Goal: Task Accomplishment & Management: Manage account settings

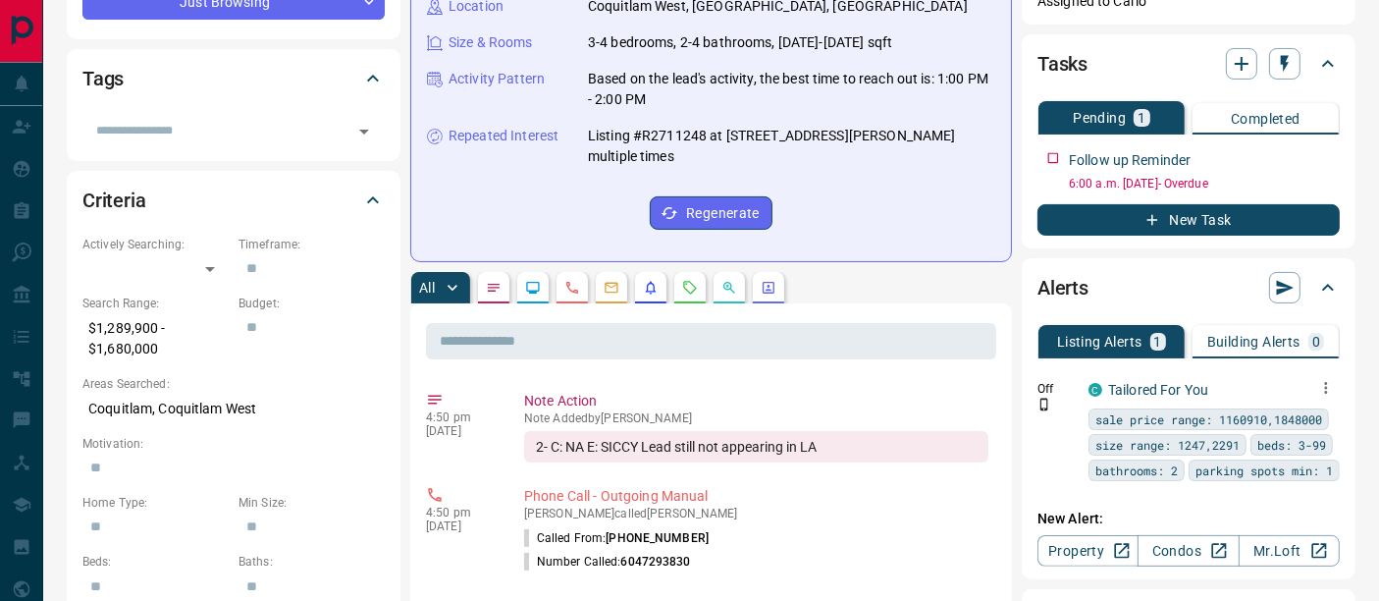
scroll to position [436, 0]
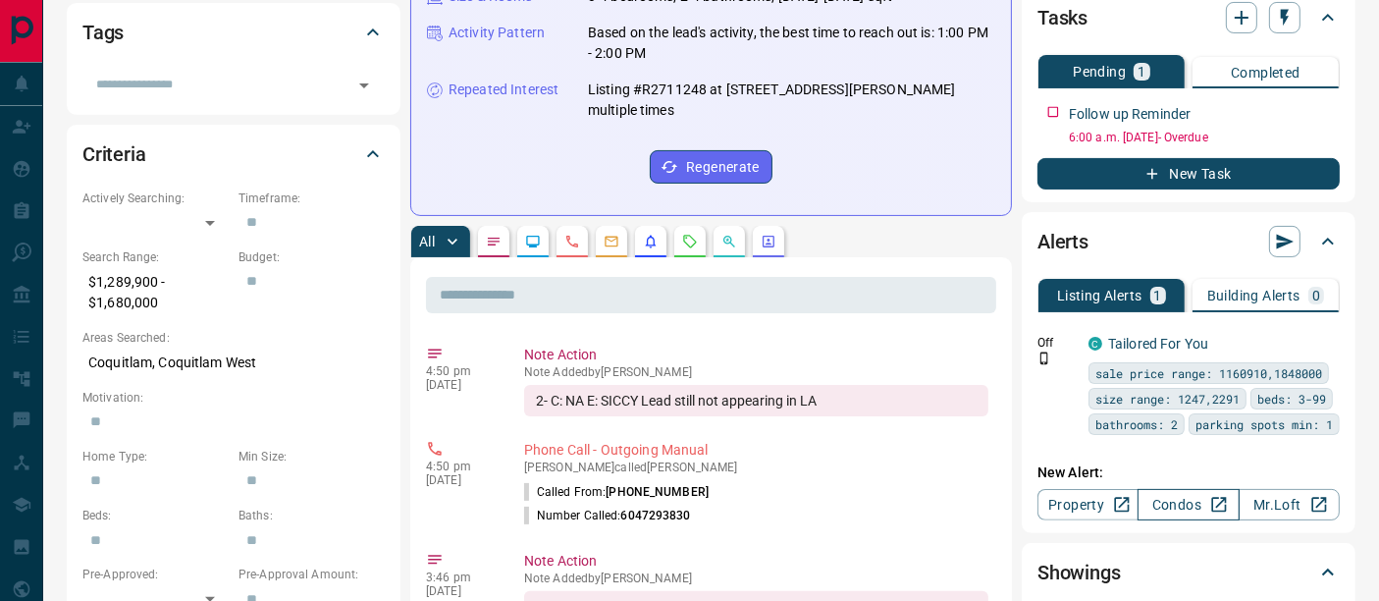
click at [1179, 498] on link "Condos" at bounding box center [1187, 504] width 101 height 31
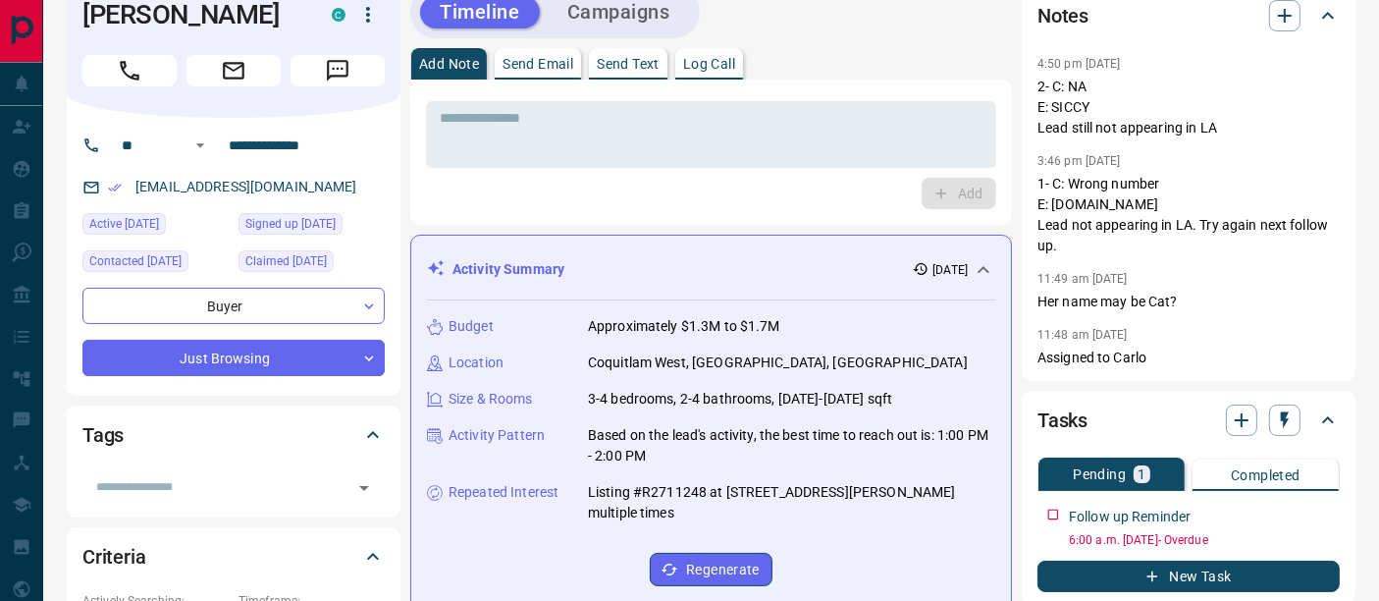
scroll to position [0, 0]
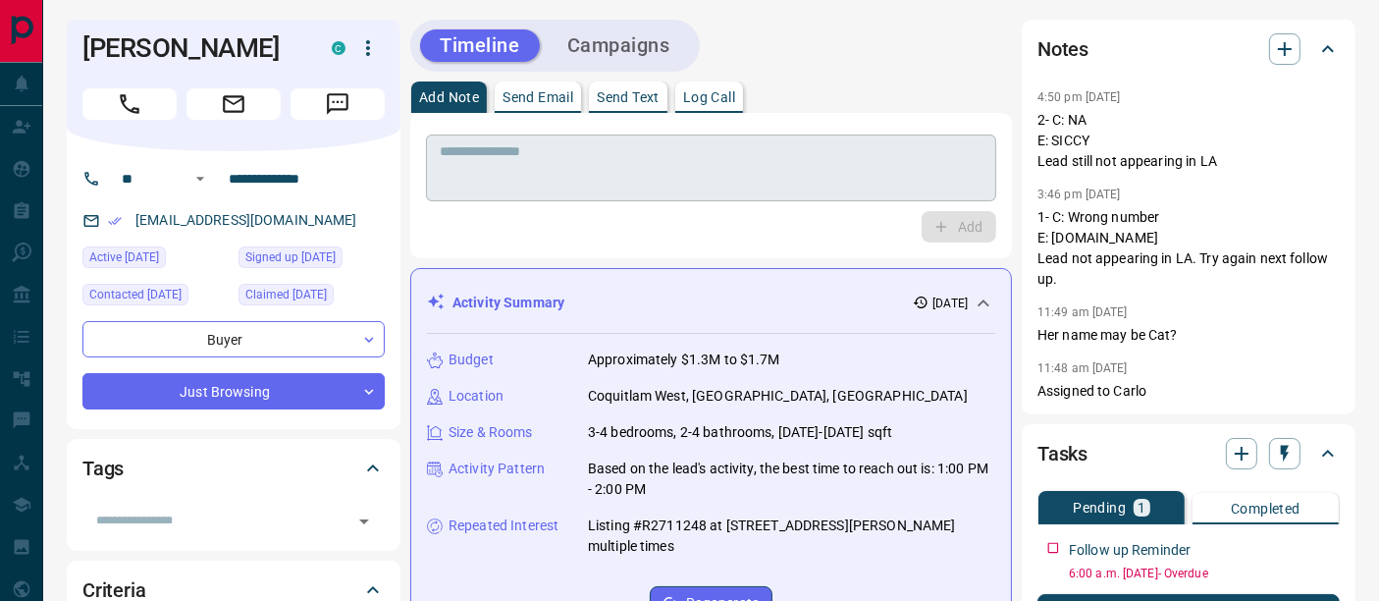
click at [690, 155] on textarea at bounding box center [711, 168] width 543 height 50
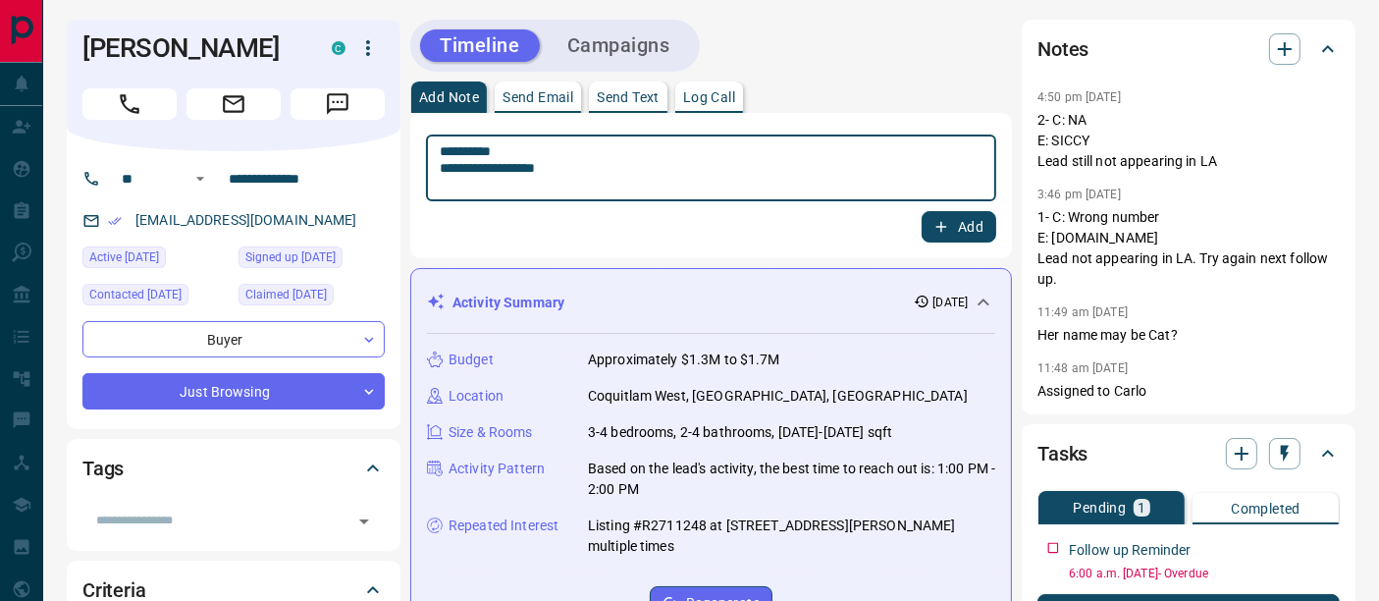
type textarea "**********"
click at [964, 223] on button "Add" at bounding box center [958, 226] width 75 height 31
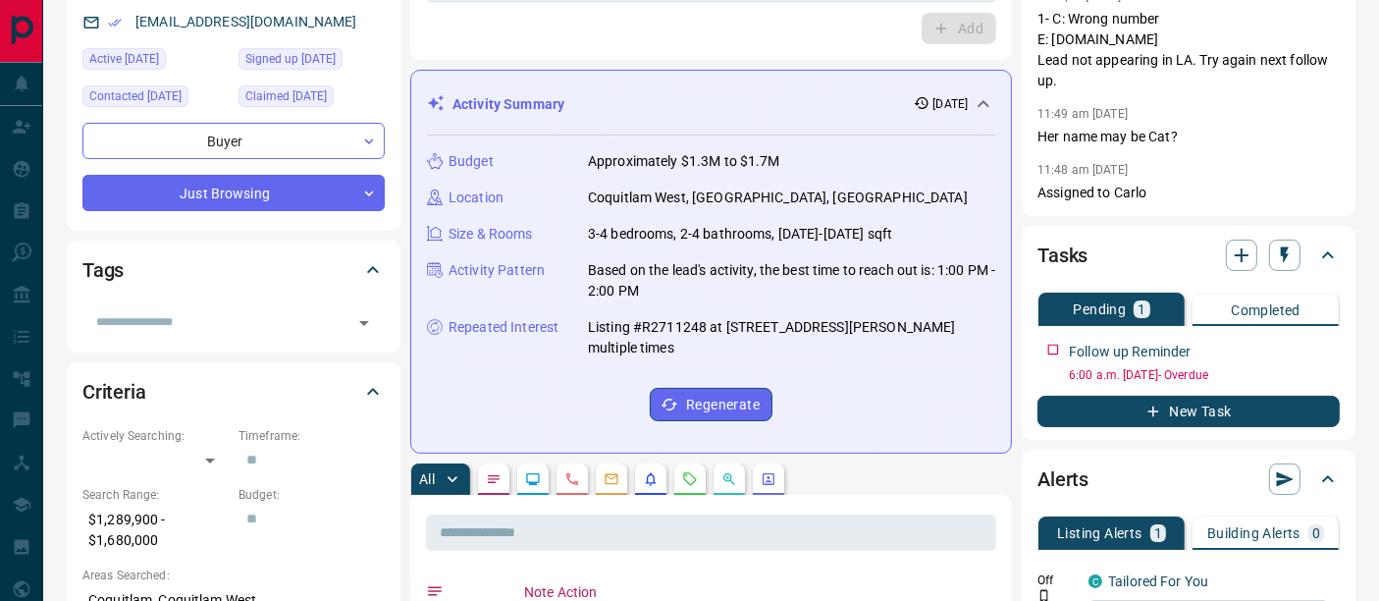
scroll to position [218, 0]
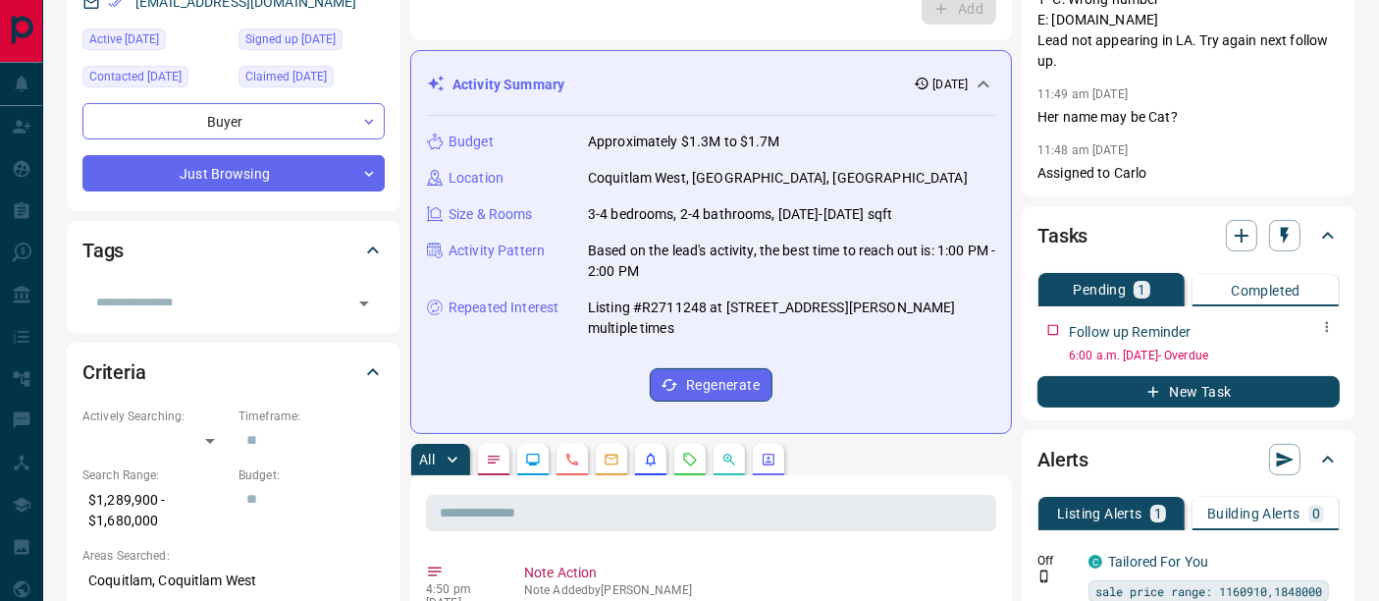
click at [1328, 332] on icon "button" at bounding box center [1327, 327] width 16 height 16
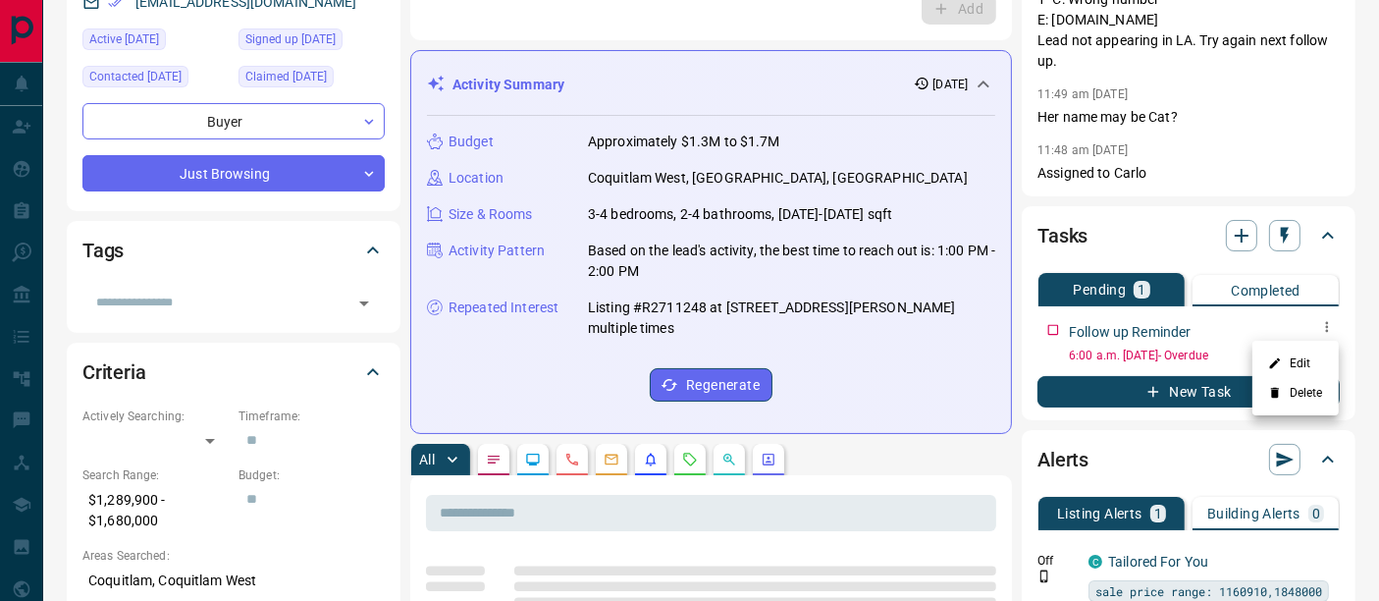
click at [1319, 359] on li "Edit" at bounding box center [1295, 362] width 86 height 29
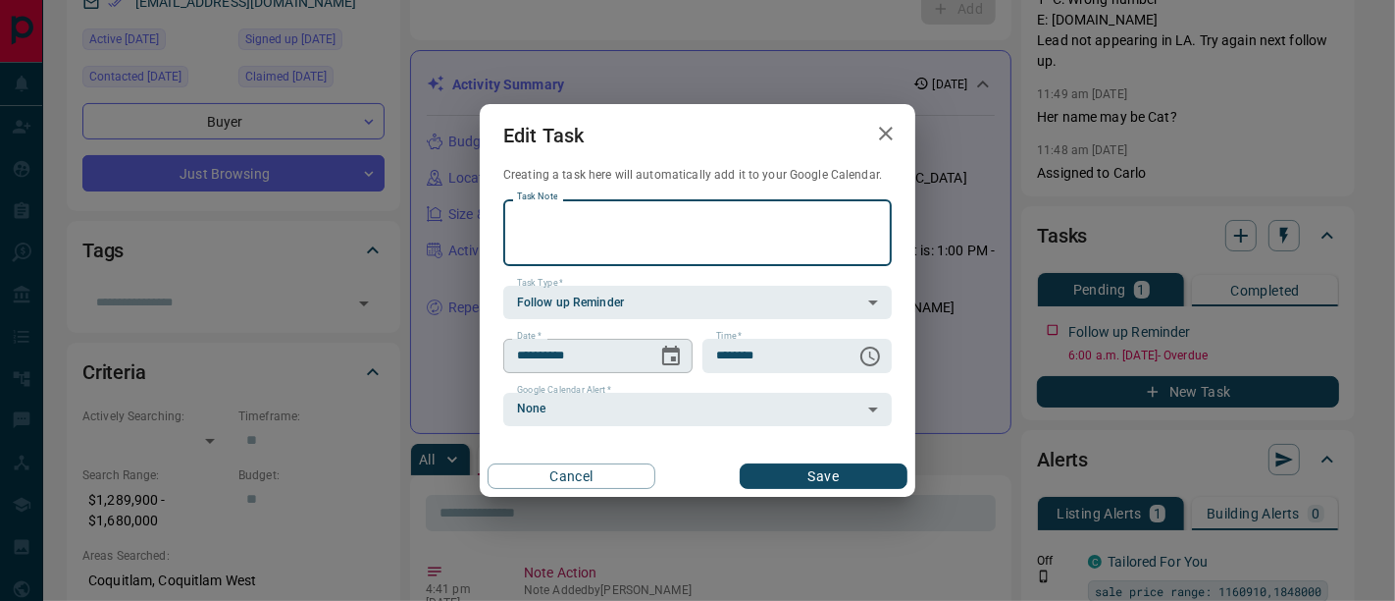
click at [686, 362] on button "Choose date, selected date is Sep 12, 2025" at bounding box center [671, 356] width 39 height 39
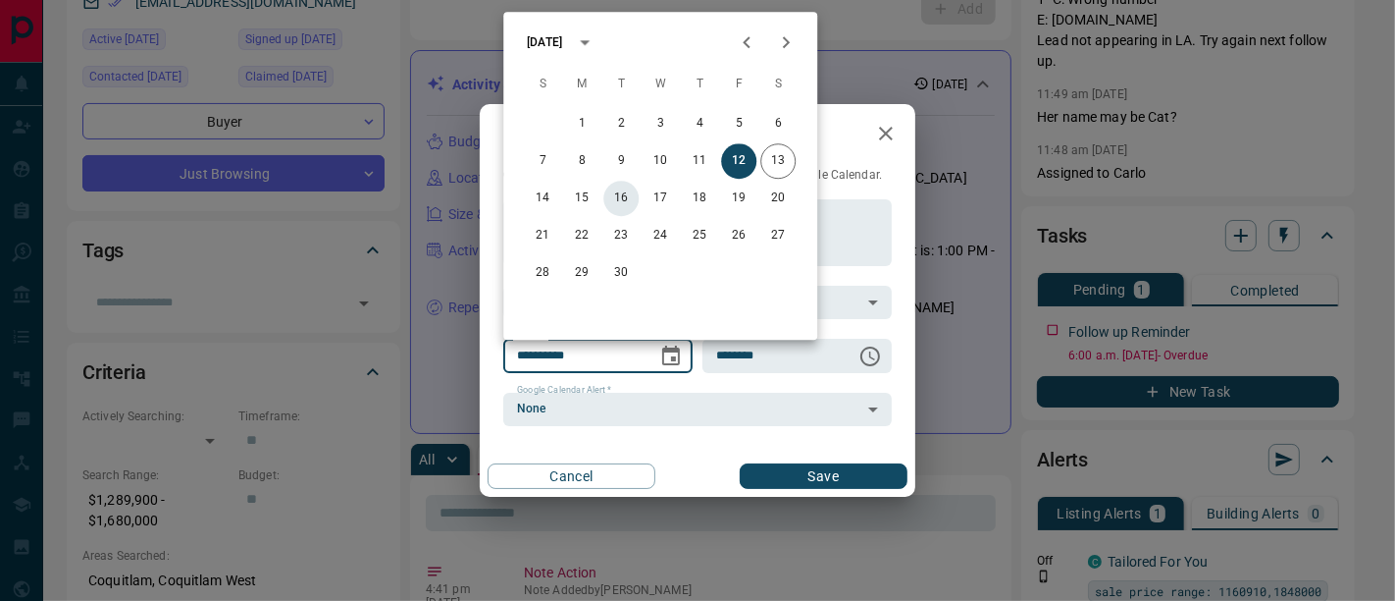
click at [632, 203] on button "16" at bounding box center [620, 198] width 35 height 35
type input "**********"
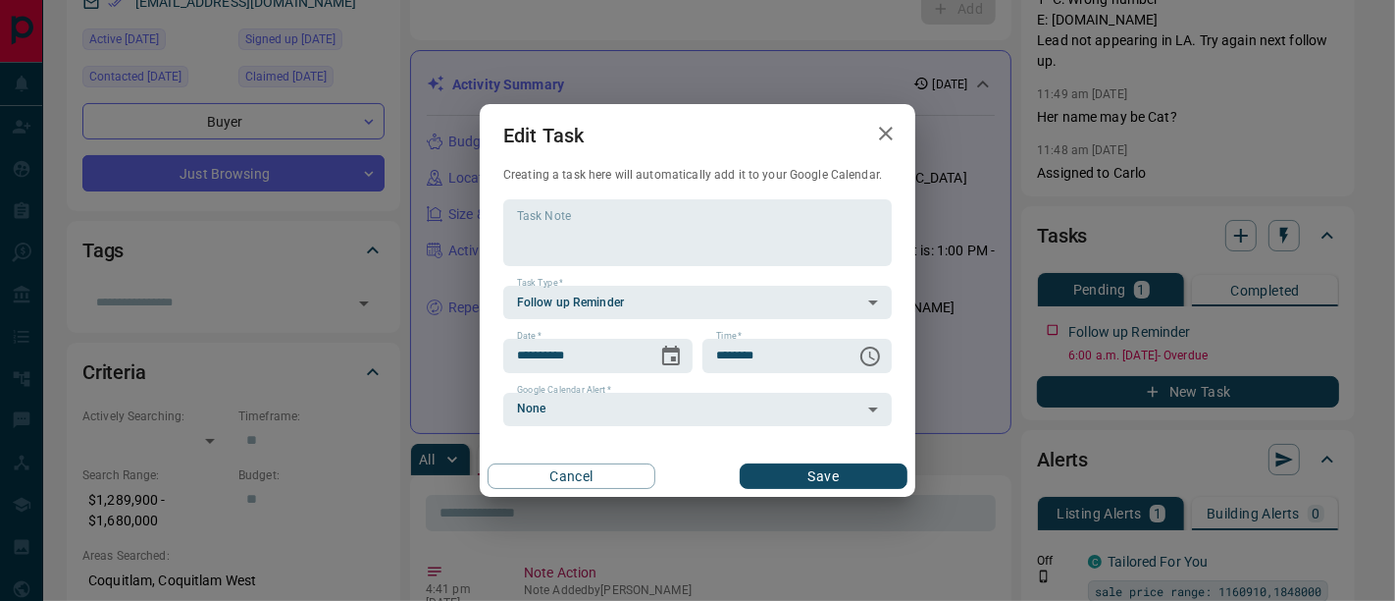
click at [802, 480] on button "Save" at bounding box center [824, 476] width 168 height 26
